Goal: Register for event/course: Register for event/course

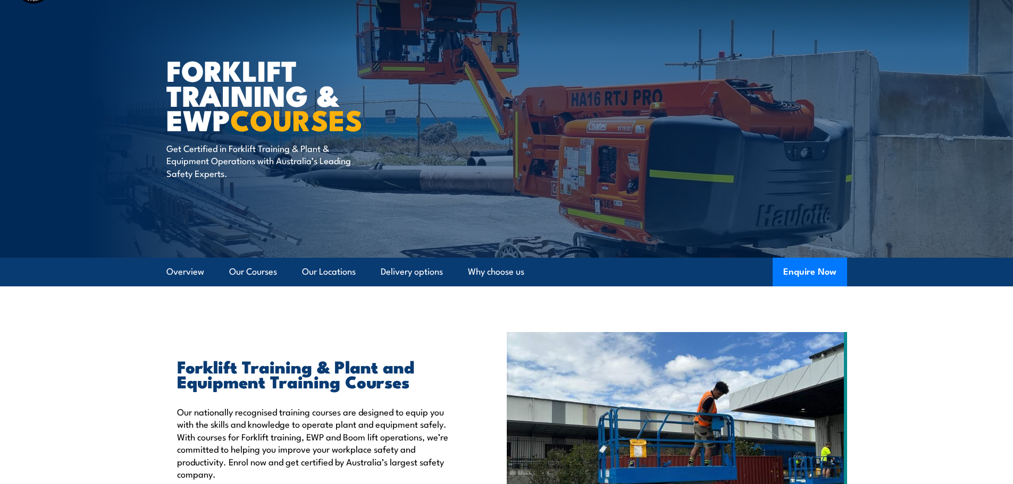
scroll to position [266, 0]
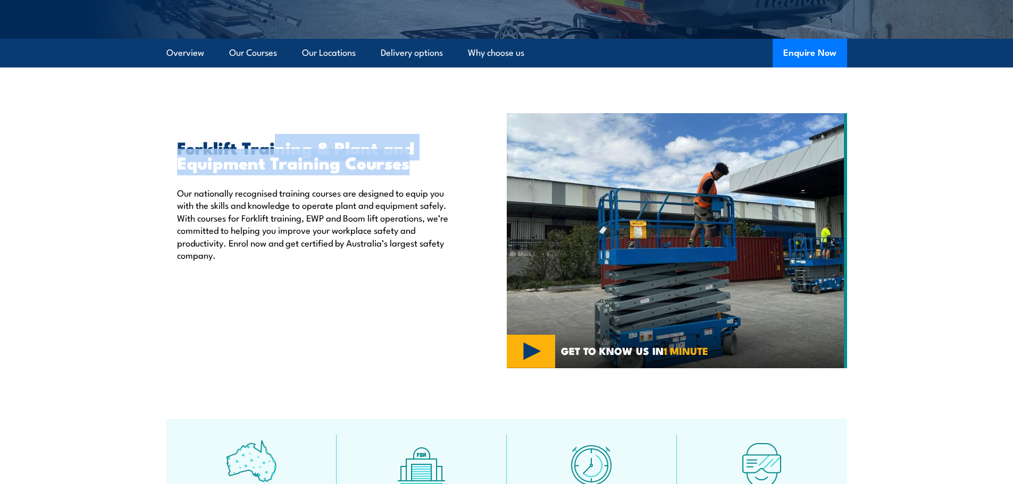
drag, startPoint x: 272, startPoint y: 137, endPoint x: 440, endPoint y: 158, distance: 168.8
click at [440, 158] on h2 "Forklift Training & Plant and Equipment Training Courses" at bounding box center [317, 155] width 281 height 30
drag, startPoint x: 440, startPoint y: 158, endPoint x: 374, endPoint y: 182, distance: 70.3
click at [440, 159] on h2 "Forklift Training & Plant and Equipment Training Courses" at bounding box center [317, 155] width 281 height 30
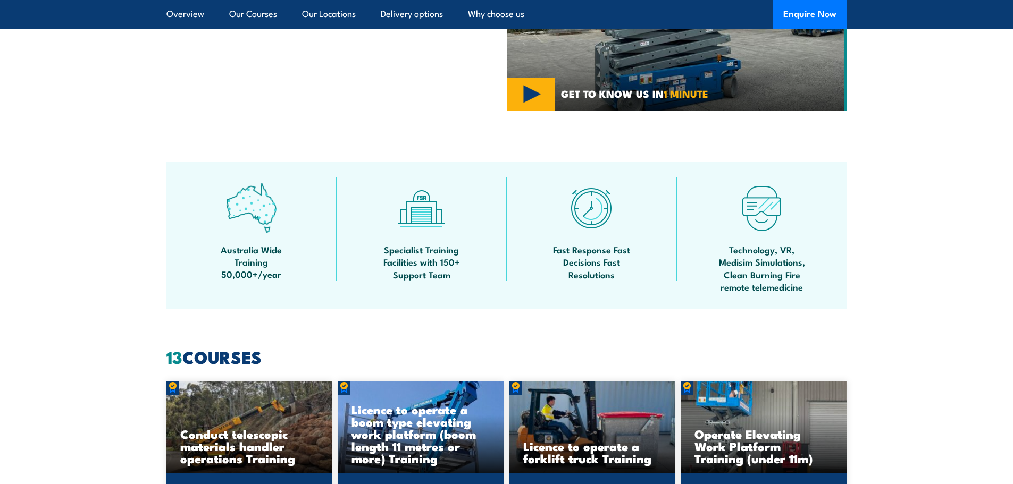
scroll to position [532, 0]
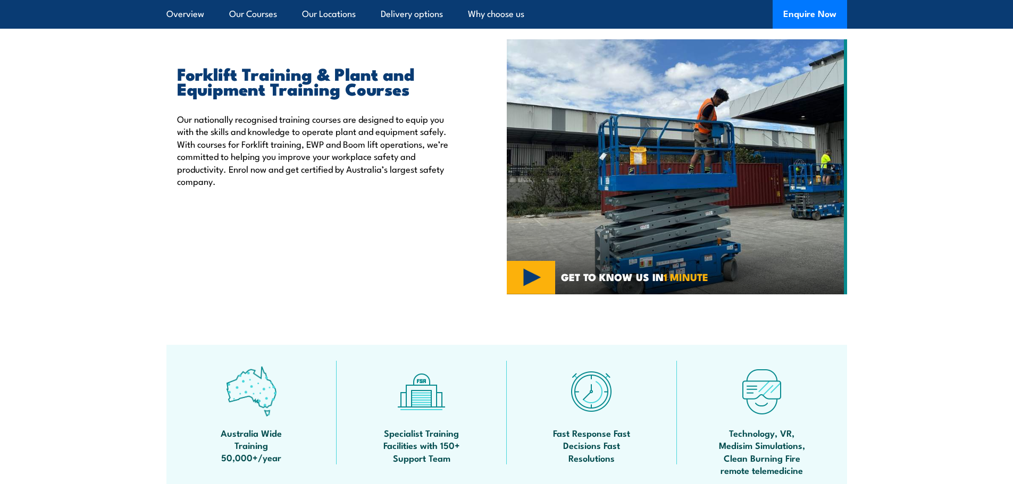
scroll to position [106, 0]
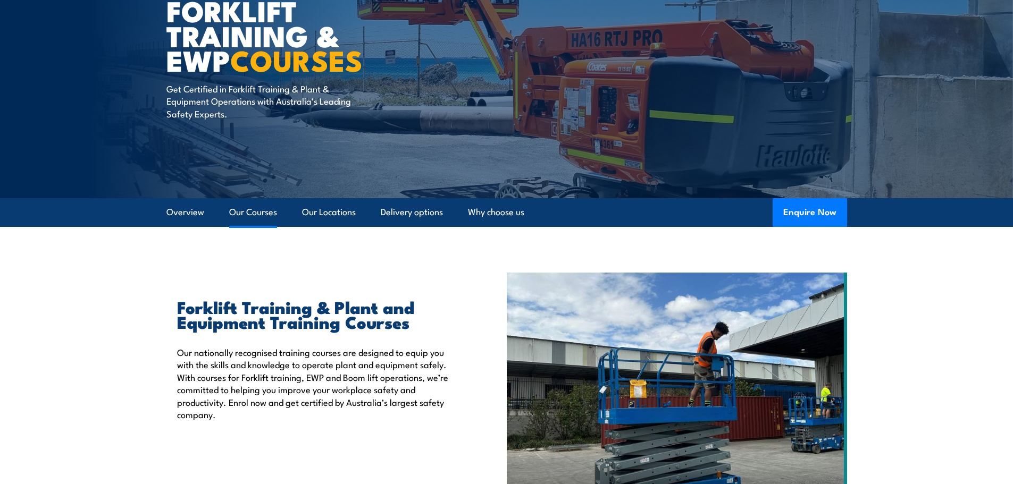
click at [249, 215] on link "Our Courses" at bounding box center [253, 212] width 48 height 28
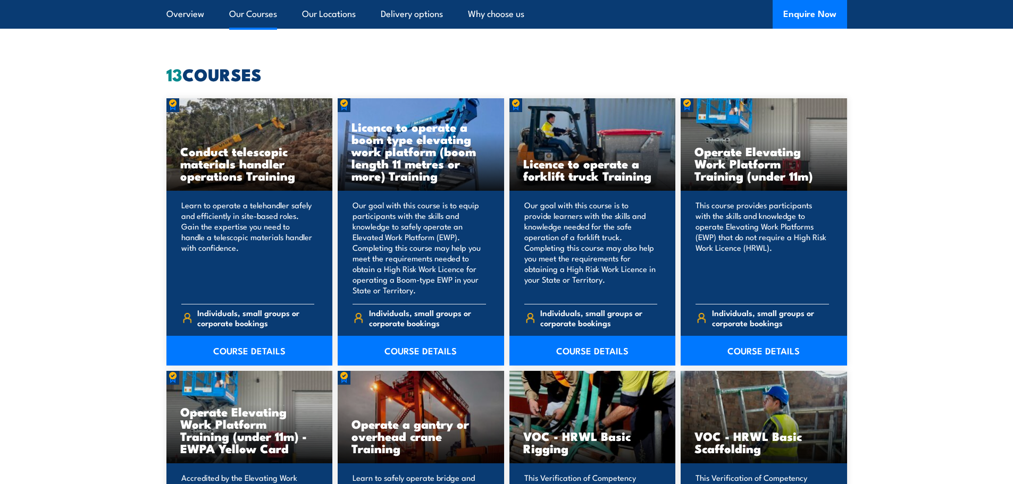
scroll to position [807, 0]
click at [551, 357] on link "COURSE DETAILS" at bounding box center [592, 351] width 166 height 30
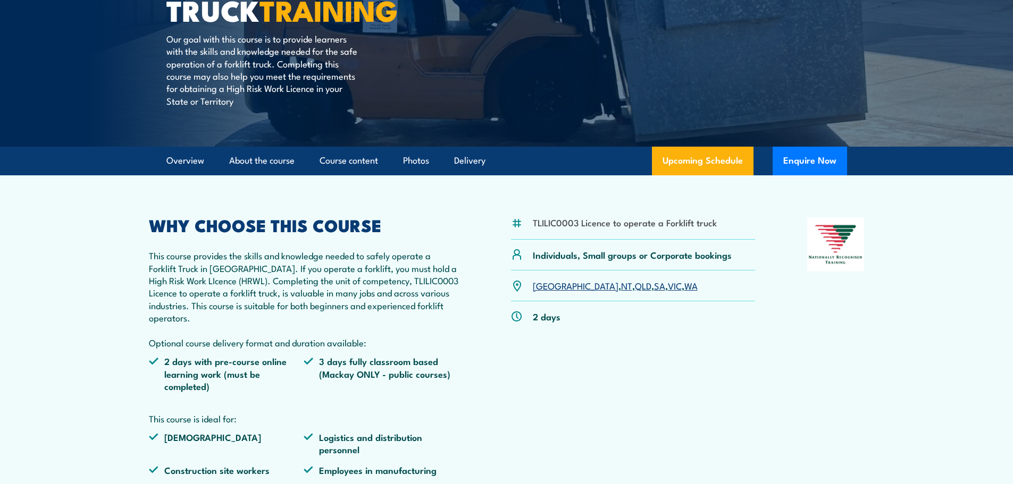
scroll to position [213, 0]
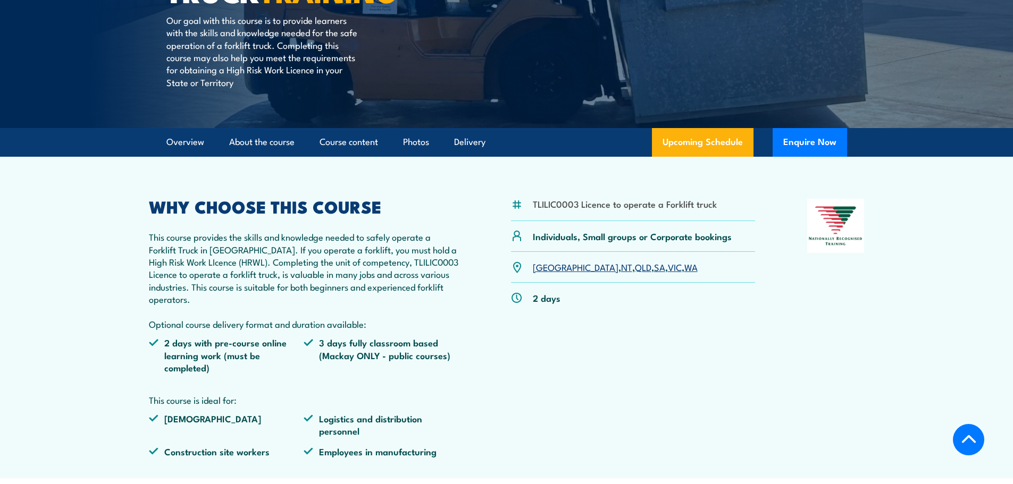
click at [684, 270] on link "WA" at bounding box center [690, 267] width 13 height 13
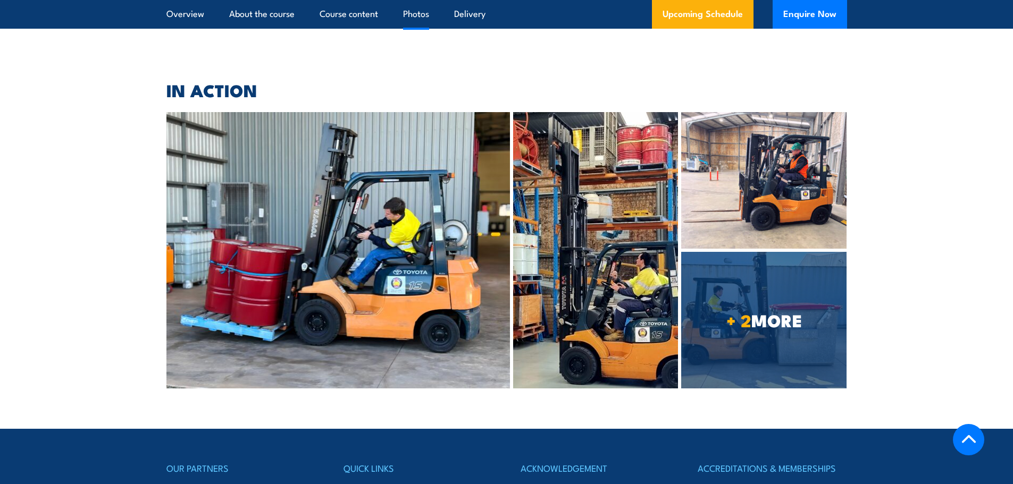
scroll to position [2950, 0]
